Goal: Communication & Community: Answer question/provide support

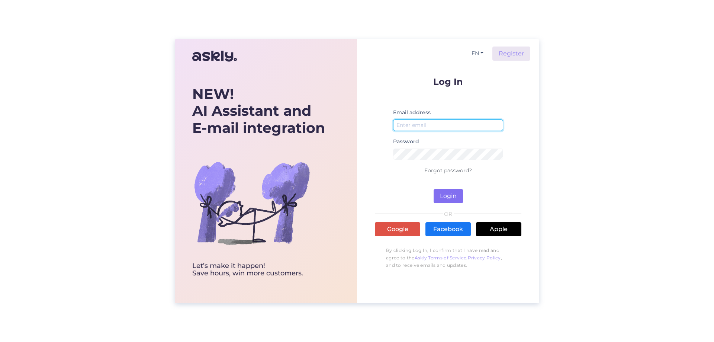
type input "[EMAIL_ADDRESS][DOMAIN_NAME]"
click at [446, 196] on button "Login" at bounding box center [448, 196] width 29 height 14
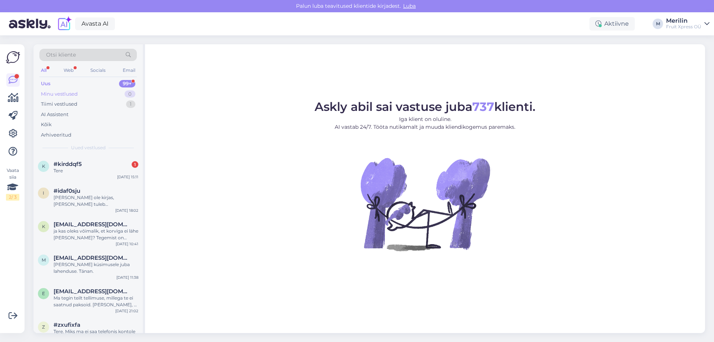
click at [56, 96] on div "Minu vestlused" at bounding box center [59, 93] width 37 height 7
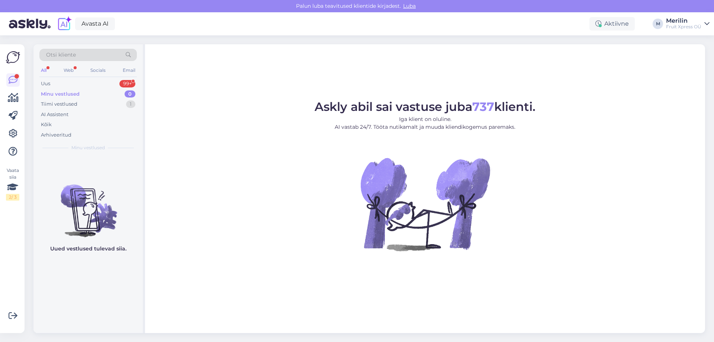
click at [58, 94] on div "Minu vestlused" at bounding box center [60, 93] width 39 height 7
click at [46, 70] on div "All" at bounding box center [43, 70] width 9 height 10
click at [96, 84] on div "Uus 99+" at bounding box center [87, 83] width 97 height 10
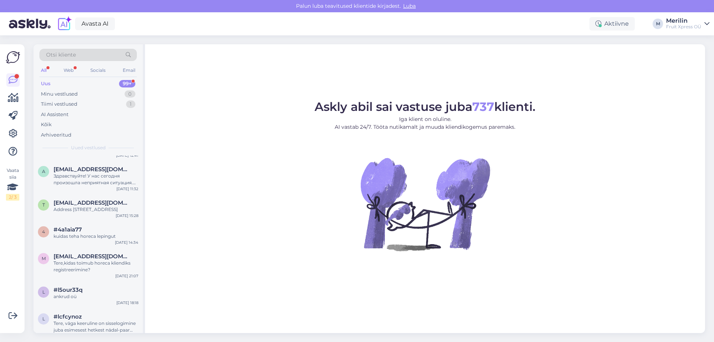
scroll to position [521, 0]
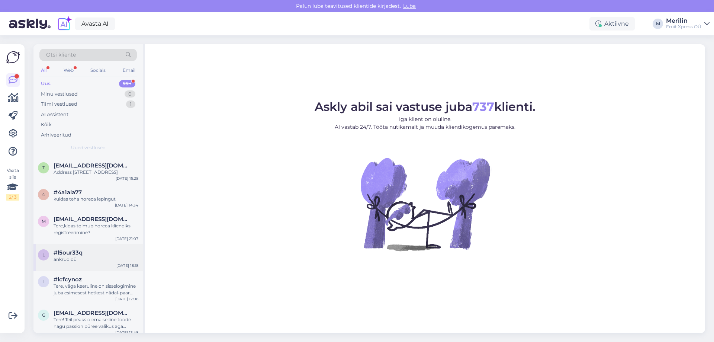
click at [76, 256] on div "ankrud oü" at bounding box center [96, 259] width 85 height 7
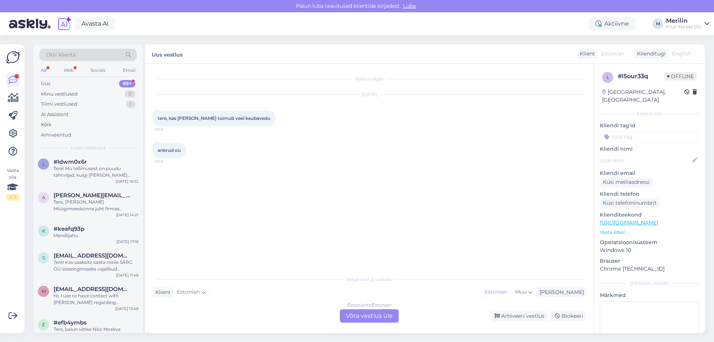
scroll to position [930, 0]
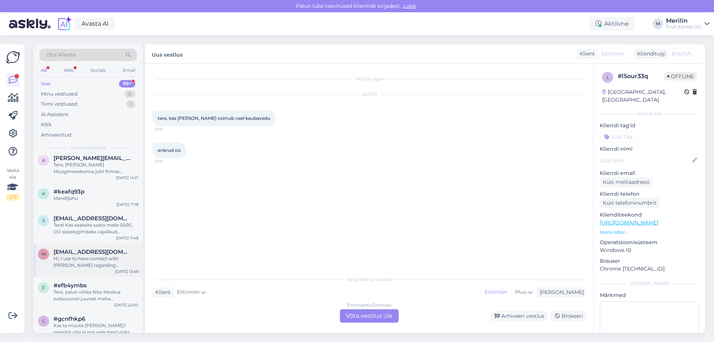
click at [91, 255] on div "Hi, I use to have contact with [PERSON_NAME] regarding purchasing. Who should i…" at bounding box center [96, 261] width 85 height 13
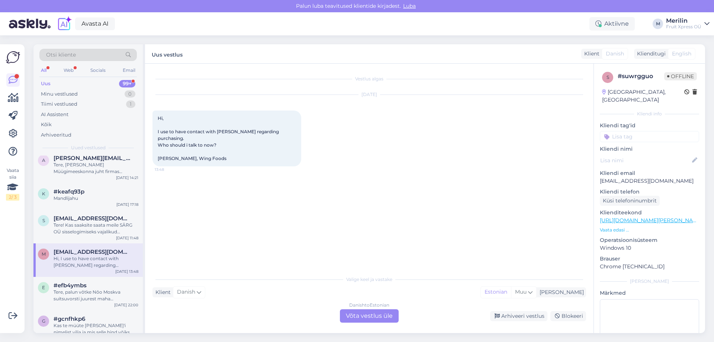
click at [358, 315] on div "Danish to Estonian Võta vestlus üle" at bounding box center [369, 315] width 59 height 13
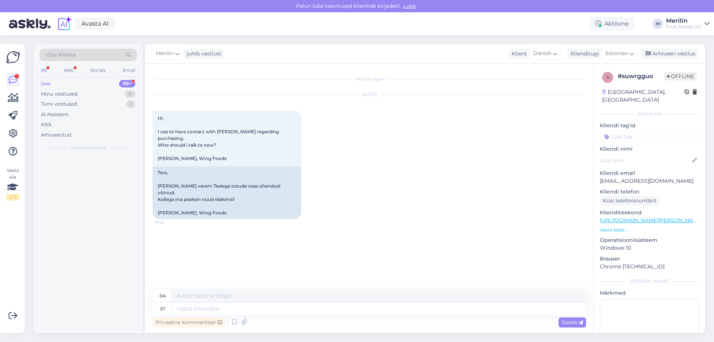
scroll to position [0, 0]
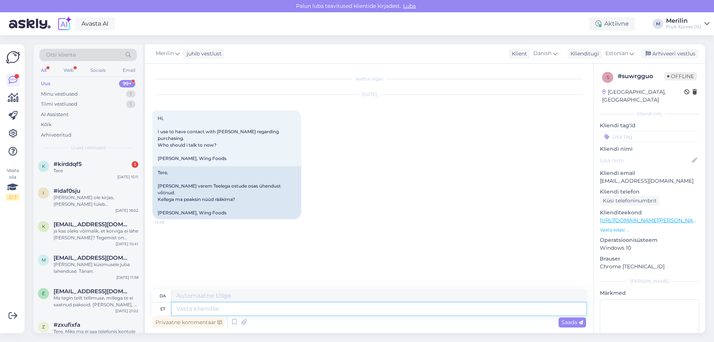
click at [184, 308] on textarea at bounding box center [379, 308] width 414 height 13
type textarea "Meie"
type textarea "Vores"
type textarea "Meie ostujuhi va"
type textarea "Vores købsguide"
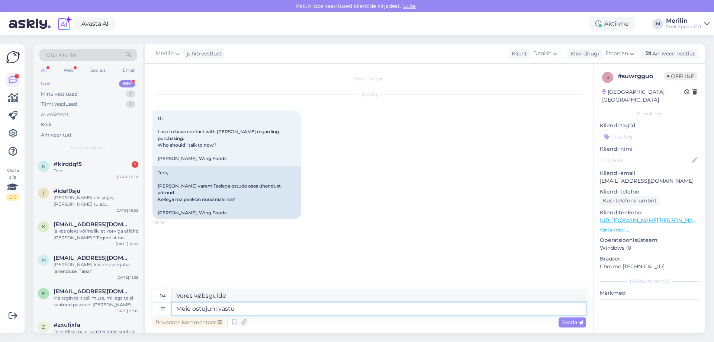
type textarea "Meie ostujuhi vastus"
type textarea "Svar fra vores indkøbschef"
type textarea "Meie ostujuhi vastus"
click at [557, 52] on icon at bounding box center [555, 53] width 4 height 8
click at [518, 167] on link "English" at bounding box center [535, 170] width 82 height 12
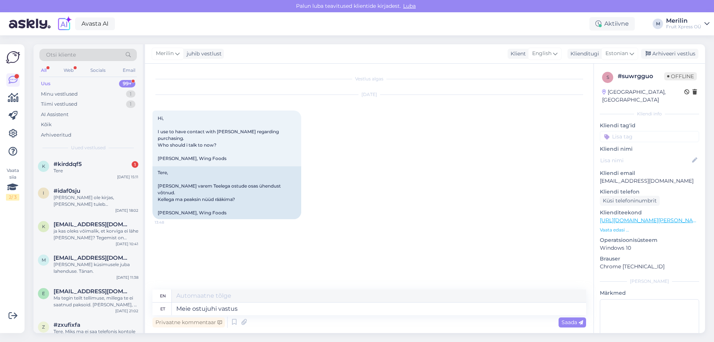
type textarea "Our purchasing manager's response"
drag, startPoint x: 290, startPoint y: 295, endPoint x: 171, endPoint y: 301, distance: 119.2
click at [171, 301] on div "en Our purchasing manager's response" at bounding box center [370, 295] width 434 height 13
drag, startPoint x: 248, startPoint y: 305, endPoint x: 131, endPoint y: 310, distance: 116.9
click at [130, 309] on div "Otsi kliente All Web Socials Email Uus 99+ Minu vestlused 1 Tiimi vestlused 1 A…" at bounding box center [369, 188] width 672 height 289
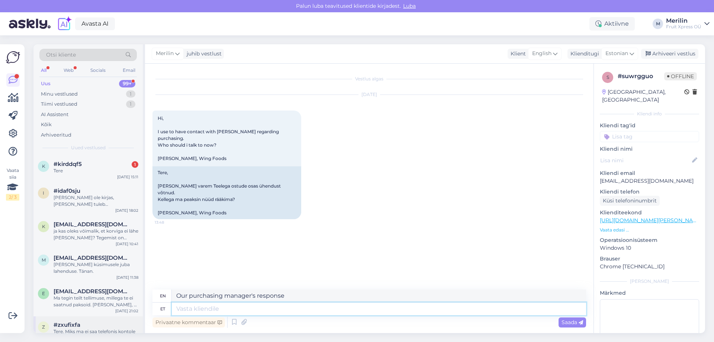
paste textarea "Our purchasing manager's response"
type textarea "Our purchasing manager's response"
drag, startPoint x: 292, startPoint y: 308, endPoint x: 123, endPoint y: 322, distance: 169.1
click at [124, 322] on div "Otsi kliente All Web Socials Email Uus 99+ Minu vestlused 1 Tiimi vestlused 1 A…" at bounding box center [369, 188] width 672 height 289
paste textarea "[PERSON_NAME] [GEOGRAPHIC_DATA] (kus me praegu laeme iga nädala), nemad hetkel …"
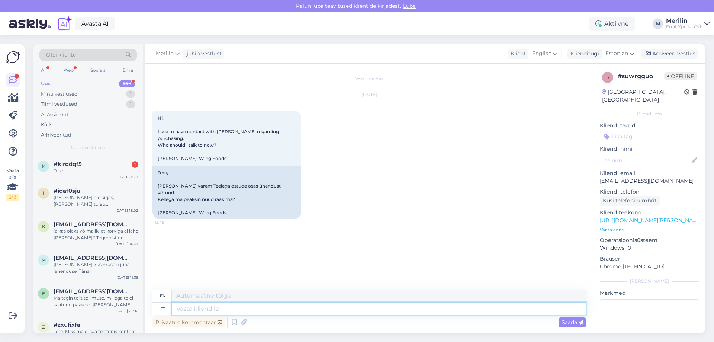
type textarea "[PERSON_NAME] [GEOGRAPHIC_DATA] (kus me praegu laeme iga nädala), nemad hetkel …"
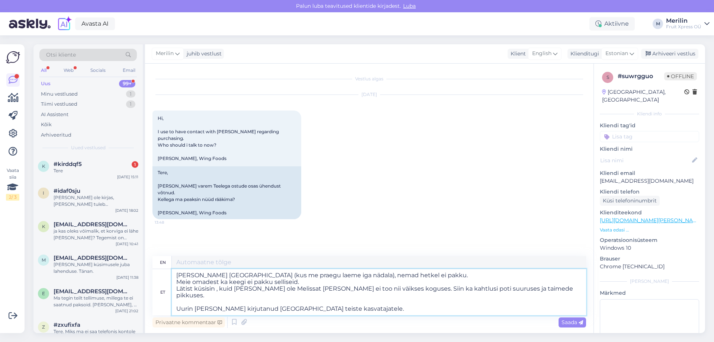
type textarea "I have asked Italy (where we currently ship every week), they currently do not …"
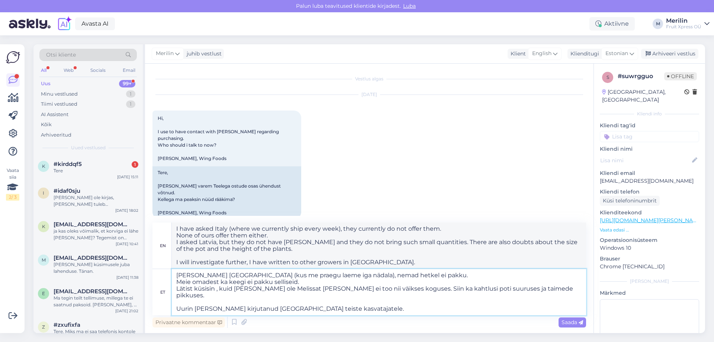
type textarea "[PERSON_NAME] [GEOGRAPHIC_DATA] (kus me praegu laeme iga nädala), nemad hetkel …"
drag, startPoint x: 368, startPoint y: 264, endPoint x: 170, endPoint y: 227, distance: 201.8
click at [168, 225] on div "en I have asked Italy (where we currently ship every week), they currently do n…" at bounding box center [370, 245] width 434 height 47
